Goal: Transaction & Acquisition: Purchase product/service

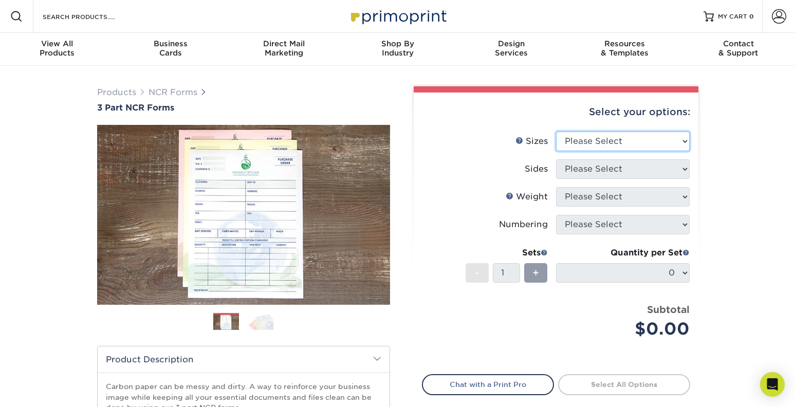
click at [556, 132] on select "Please Select 5.5" x 8.5" 8.5" x 11"" at bounding box center [623, 142] width 134 height 20
select select "8.50x11.00"
click option "8.5" x 11"" at bounding box center [0, 0] width 0 height 0
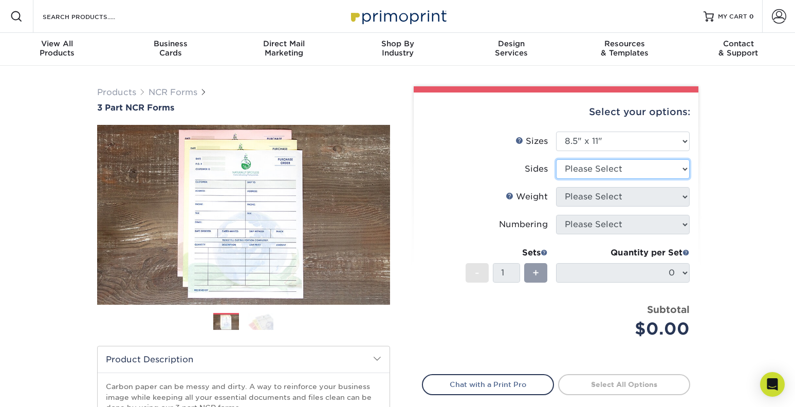
click at [556, 159] on select "Please Select Black & White (1/0) Full Color (4/0)" at bounding box center [623, 169] width 134 height 20
select select "32d3c223-f82c-492b-b915-ba065a00862f"
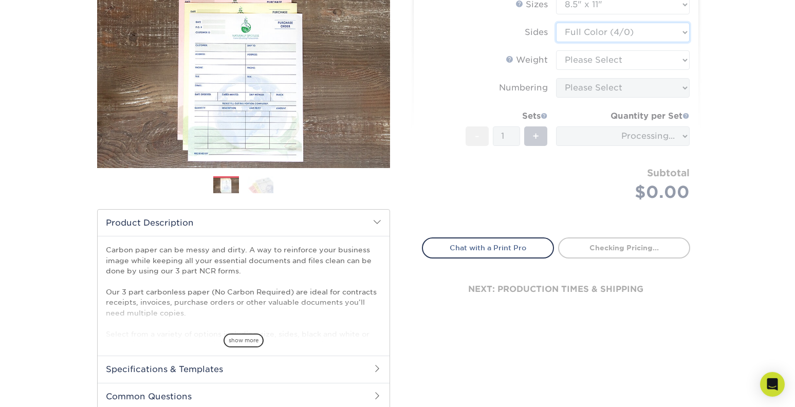
scroll to position [142, 0]
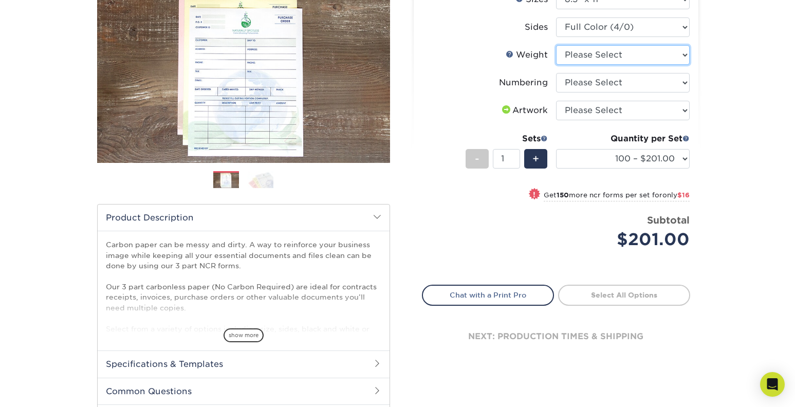
click at [556, 45] on select "Please Select 20LB3P" at bounding box center [623, 55] width 134 height 20
select select "20LB3P"
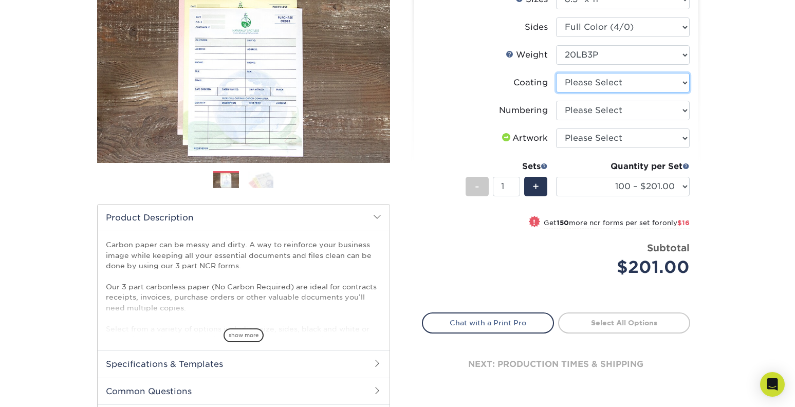
click at [556, 73] on select at bounding box center [623, 83] width 134 height 20
select select "3e7618de-abca-4bda-9f97-8b9129e913d8"
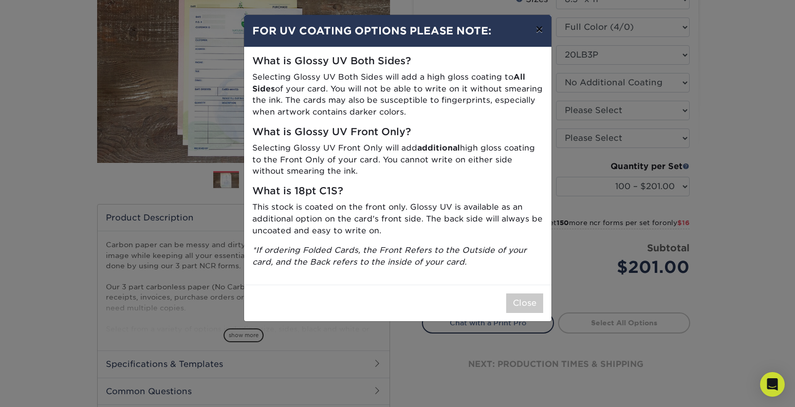
click at [540, 29] on button "×" at bounding box center [539, 29] width 24 height 29
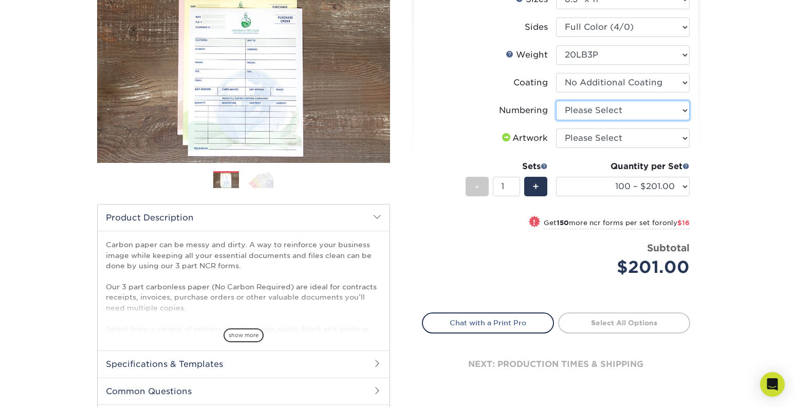
click at [556, 101] on select "Please Select Numbering on the Front only No Numbering" at bounding box center [623, 111] width 134 height 20
select select "936c80a5-99b7-47e8-acd6-e5b2b860875a"
click option "No Numbering" at bounding box center [0, 0] width 0 height 0
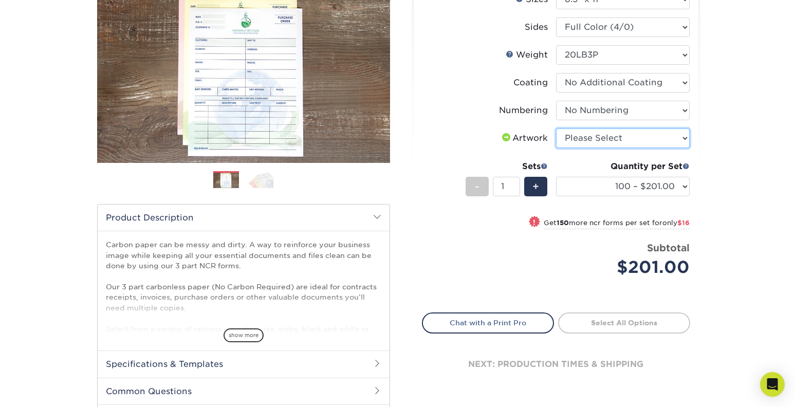
click at [556, 128] on select "Please Select I will upload files I need a design - $75" at bounding box center [623, 138] width 134 height 20
select select "upload"
click option "I will upload files" at bounding box center [0, 0] width 0 height 0
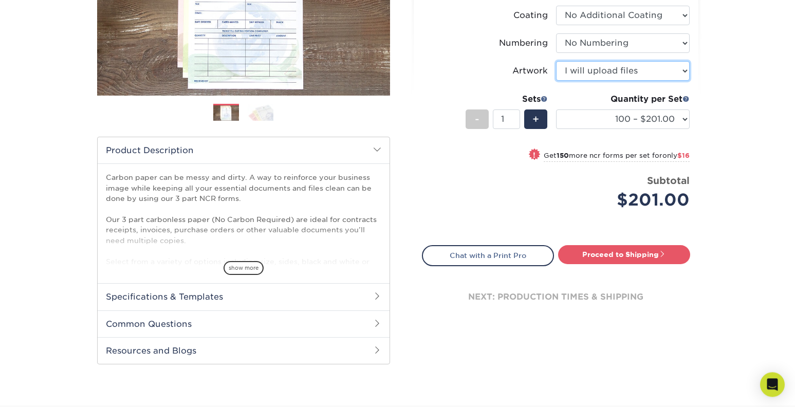
scroll to position [213, 0]
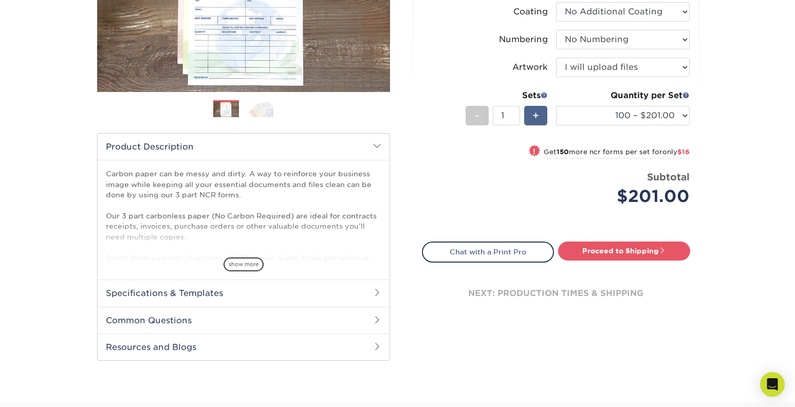
click at [539, 116] on span "+" at bounding box center [535, 115] width 7 height 15
type input "2"
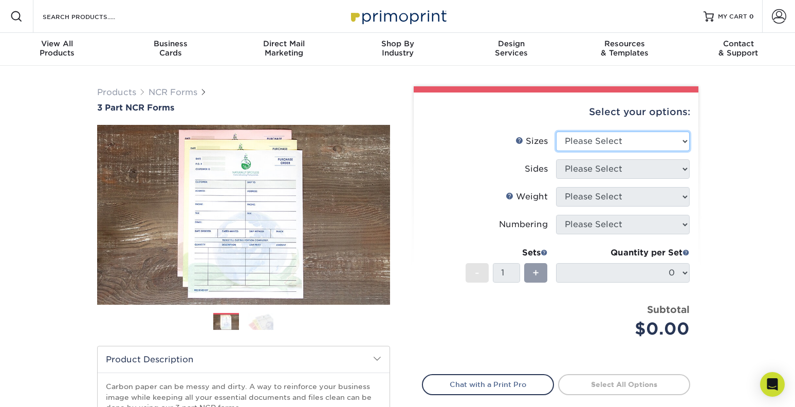
click at [556, 132] on select "Please Select 5.5" x 8.5" 8.5" x 11"" at bounding box center [623, 142] width 134 height 20
select select "8.50x11.00"
click option "8.5" x 11"" at bounding box center [0, 0] width 0 height 0
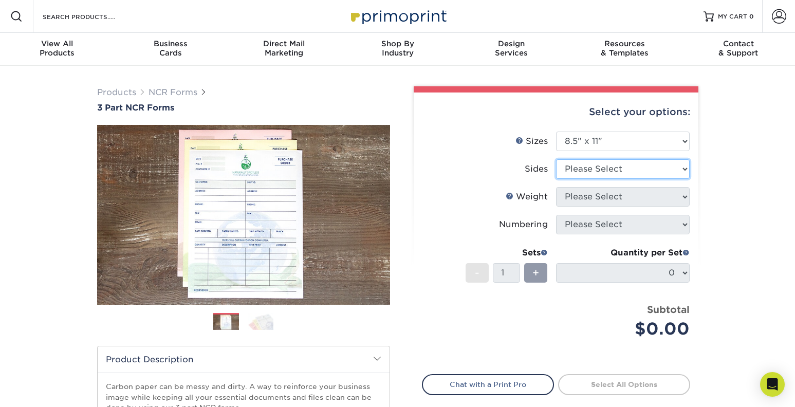
click at [556, 159] on select "Please Select Black & White (1/0) Full Color (4/0)" at bounding box center [623, 169] width 134 height 20
select select "2295b6f0-1f96-4774-b4ab-d24da34c0f39"
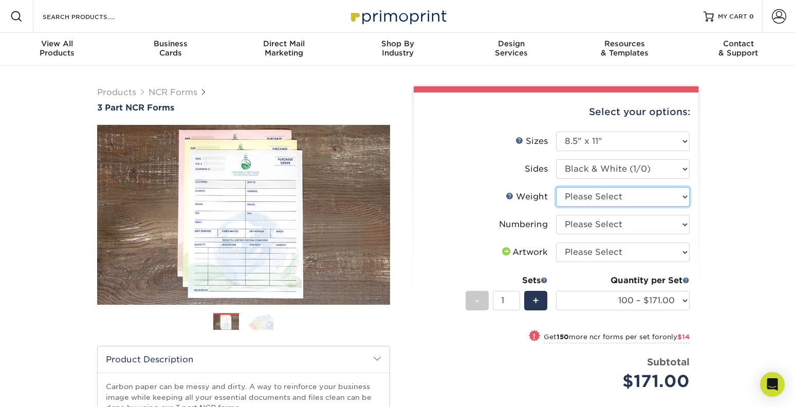
click at [556, 187] on select "Please Select 20LB3P" at bounding box center [623, 197] width 134 height 20
select select "20LB3P"
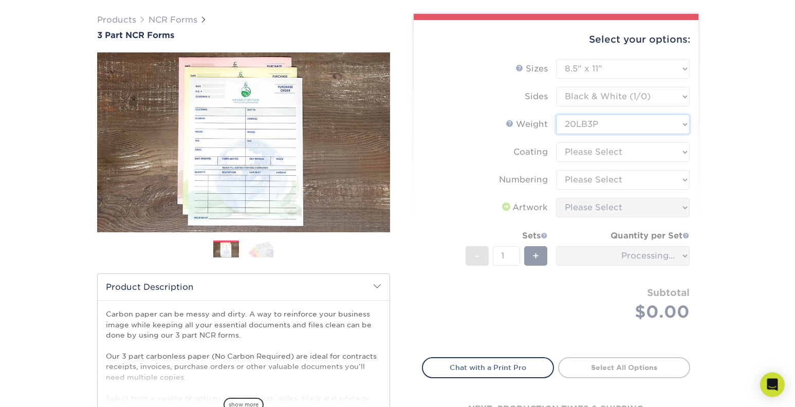
scroll to position [142, 0]
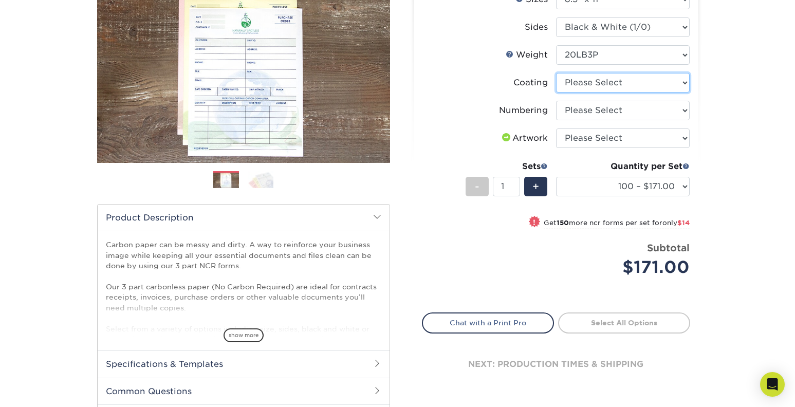
click at [556, 73] on select at bounding box center [623, 83] width 134 height 20
select select "3e7618de-abca-4bda-9f97-8b9129e913d8"
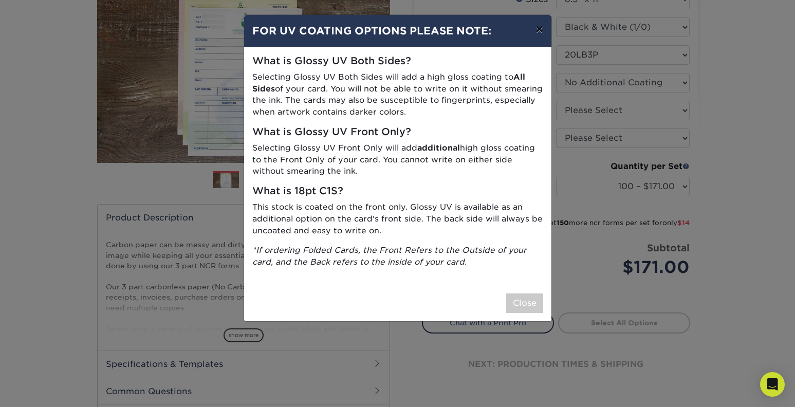
click at [540, 31] on button "×" at bounding box center [539, 29] width 24 height 29
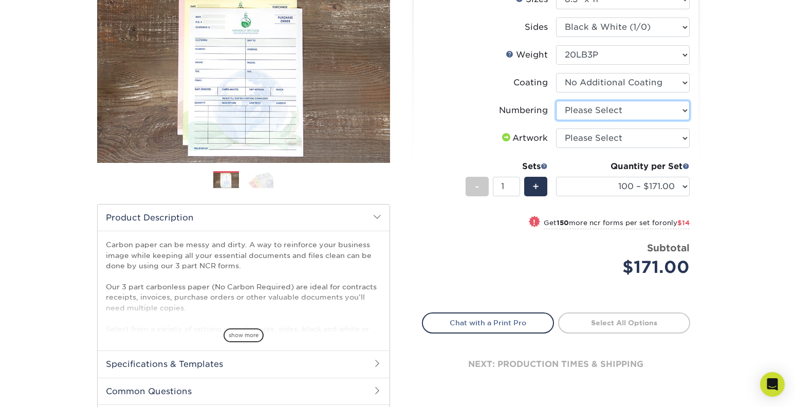
click at [556, 101] on select "Please Select Numbering on the Front only No Numbering" at bounding box center [623, 111] width 134 height 20
select select "936c80a5-99b7-47e8-acd6-e5b2b860875a"
click option "No Numbering" at bounding box center [0, 0] width 0 height 0
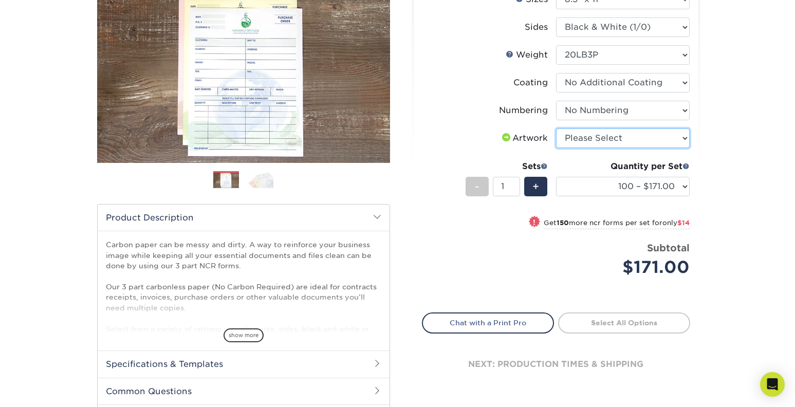
click at [556, 128] on select "Please Select I will upload files I need a design - $75" at bounding box center [623, 138] width 134 height 20
select select "upload"
click option "I will upload files" at bounding box center [0, 0] width 0 height 0
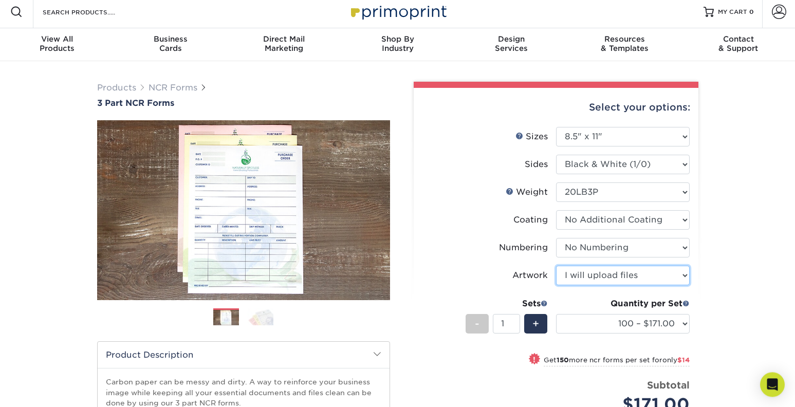
scroll to position [0, 0]
